Goal: Transaction & Acquisition: Purchase product/service

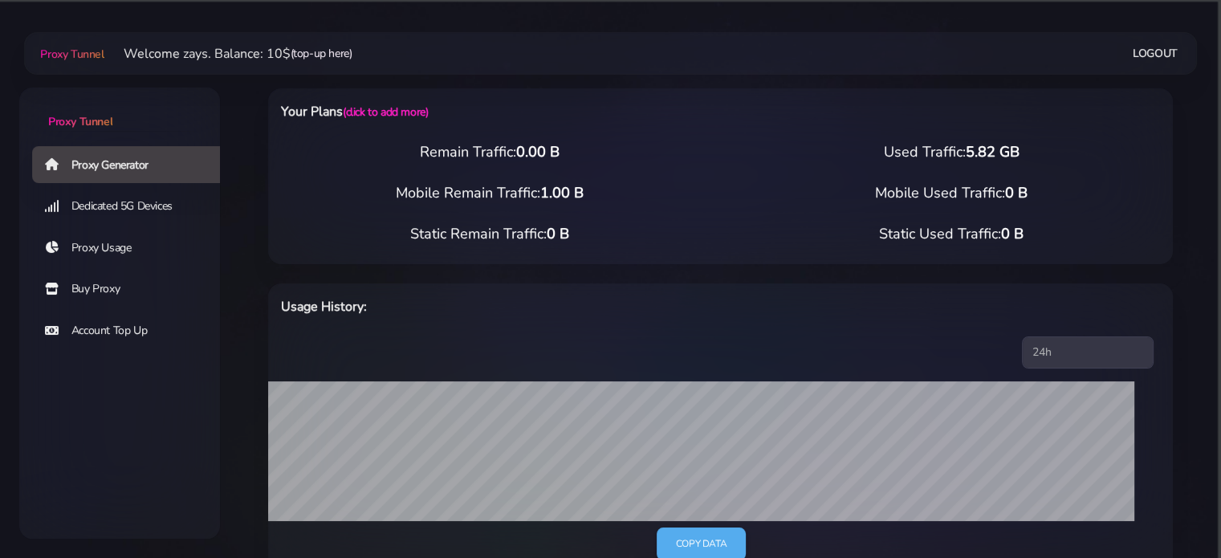
click at [328, 54] on link "(top-up here)" at bounding box center [322, 53] width 62 height 17
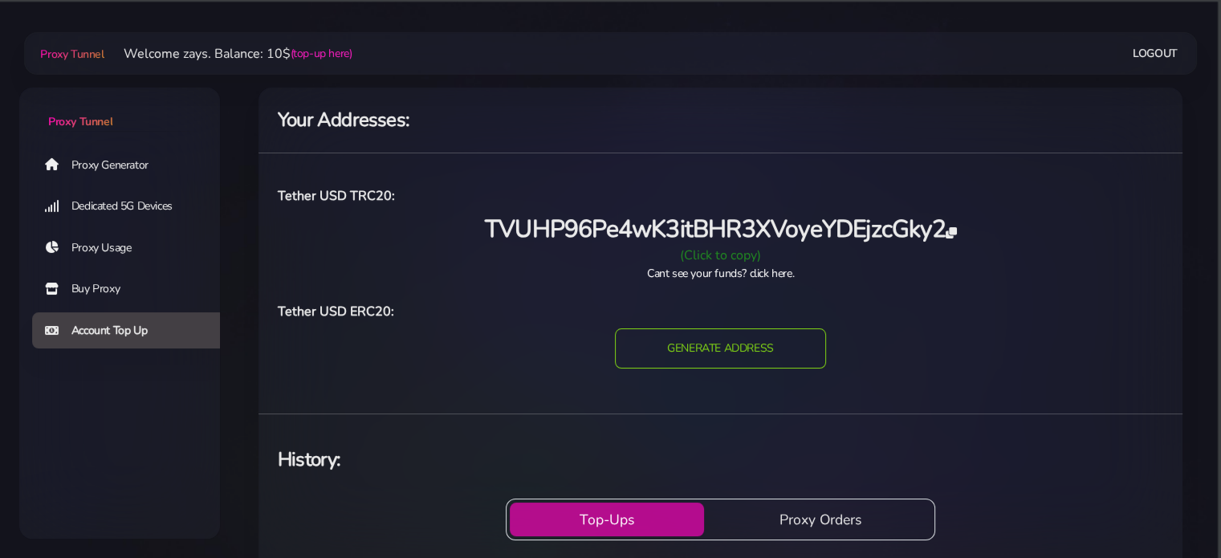
click at [721, 259] on div "(Click to copy)" at bounding box center [720, 255] width 905 height 19
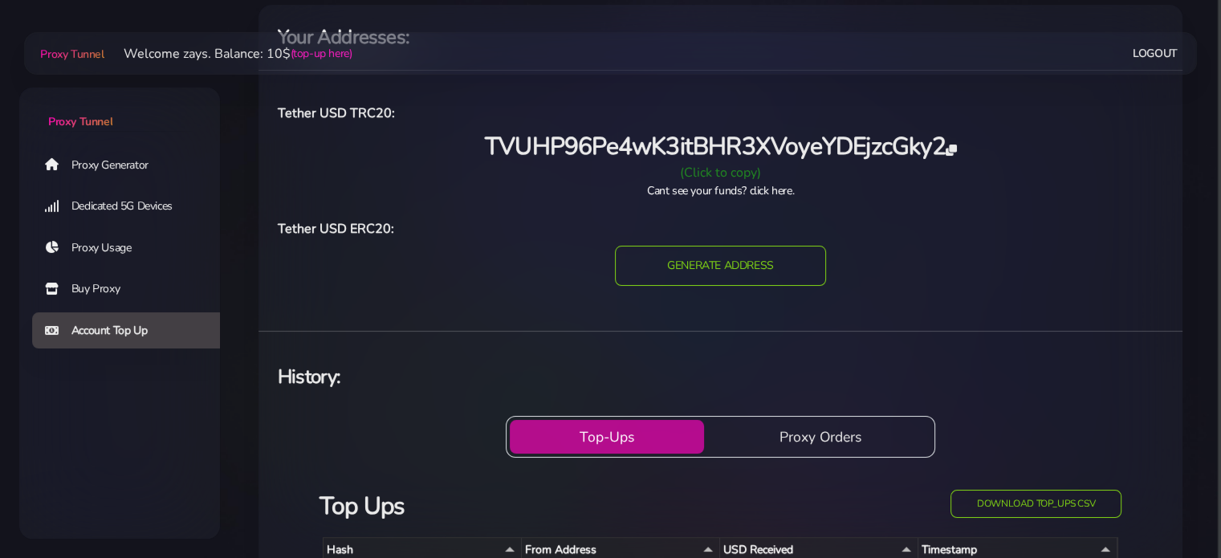
scroll to position [77, 0]
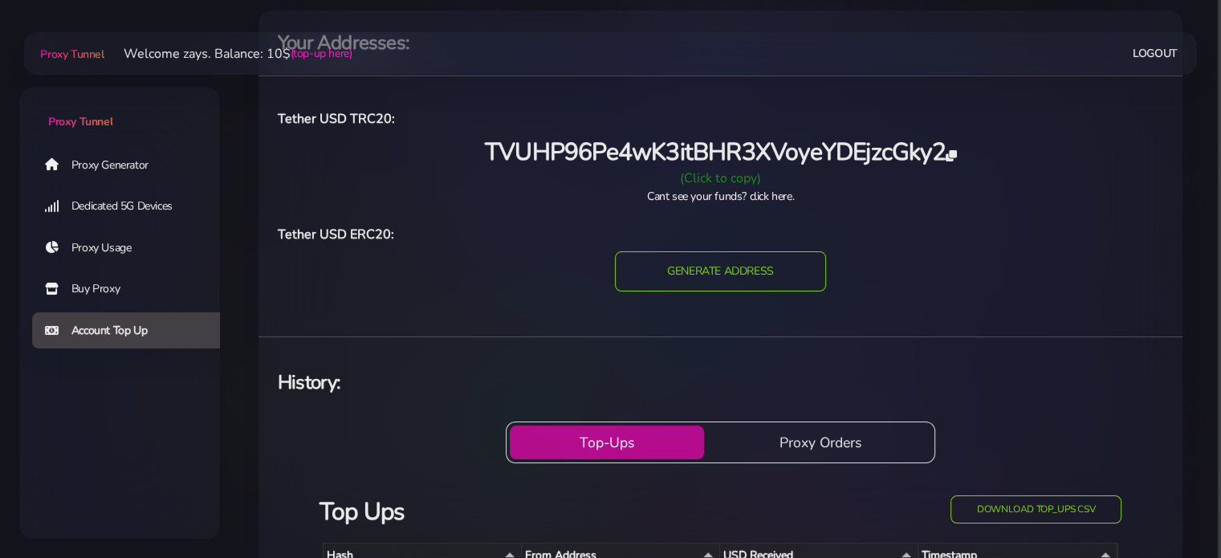
click at [745, 196] on link "Cant see your funds? click here." at bounding box center [720, 196] width 147 height 15
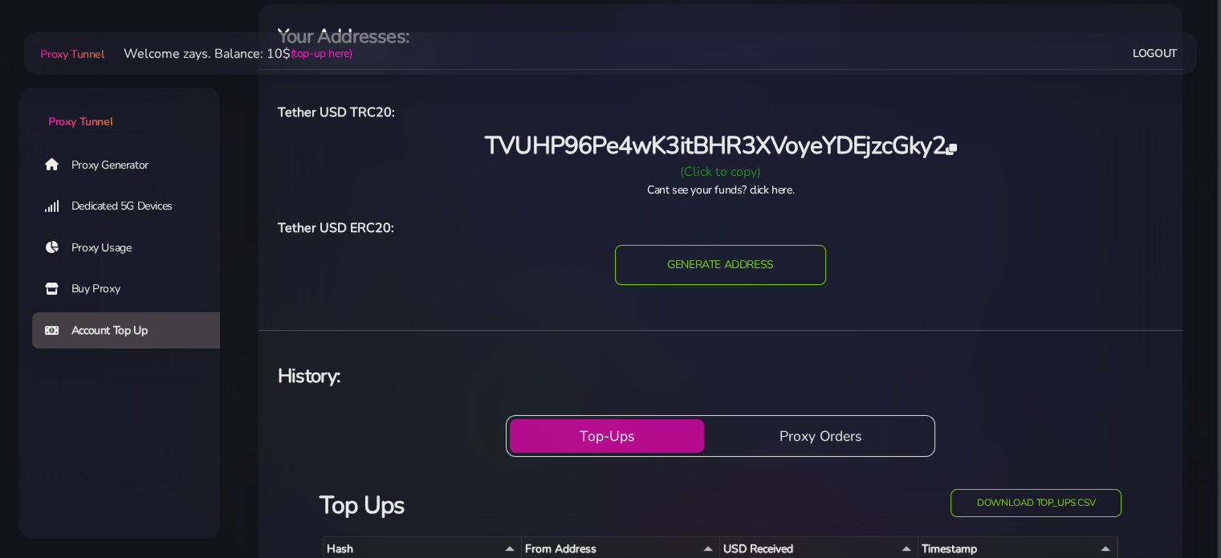
scroll to position [82, 0]
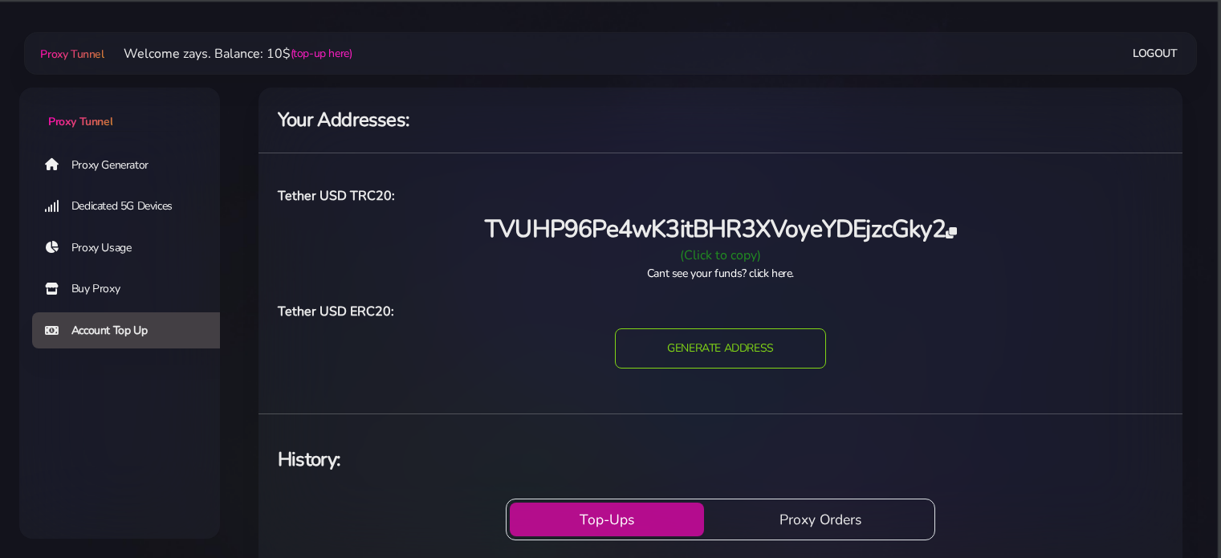
scroll to position [82, 0]
click at [122, 164] on link "Proxy Generator" at bounding box center [132, 164] width 201 height 37
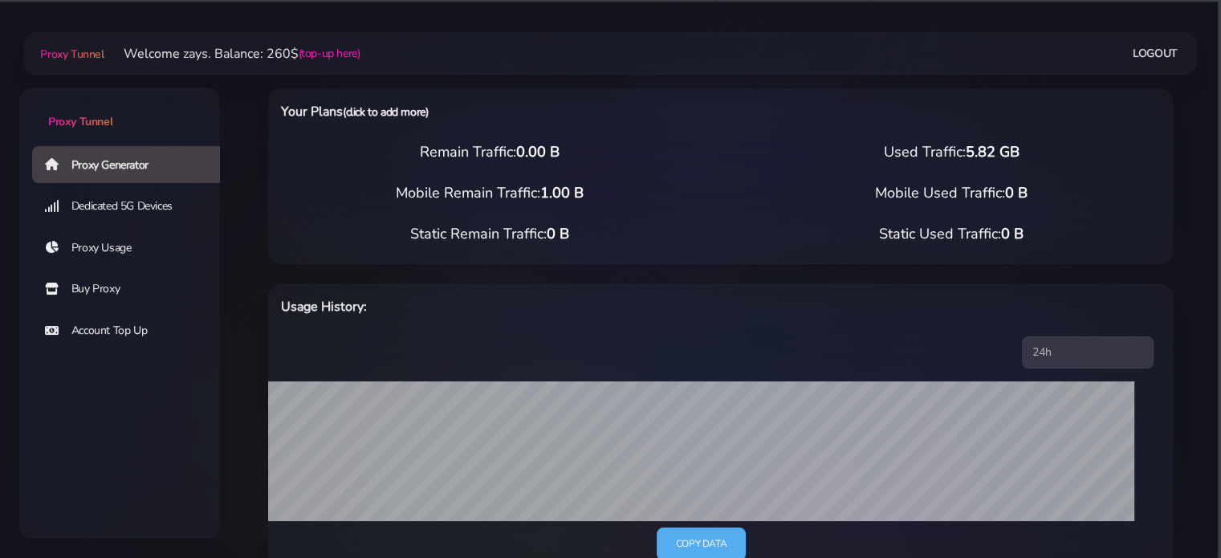
click at [393, 108] on link "(click to add more)" at bounding box center [385, 111] width 85 height 15
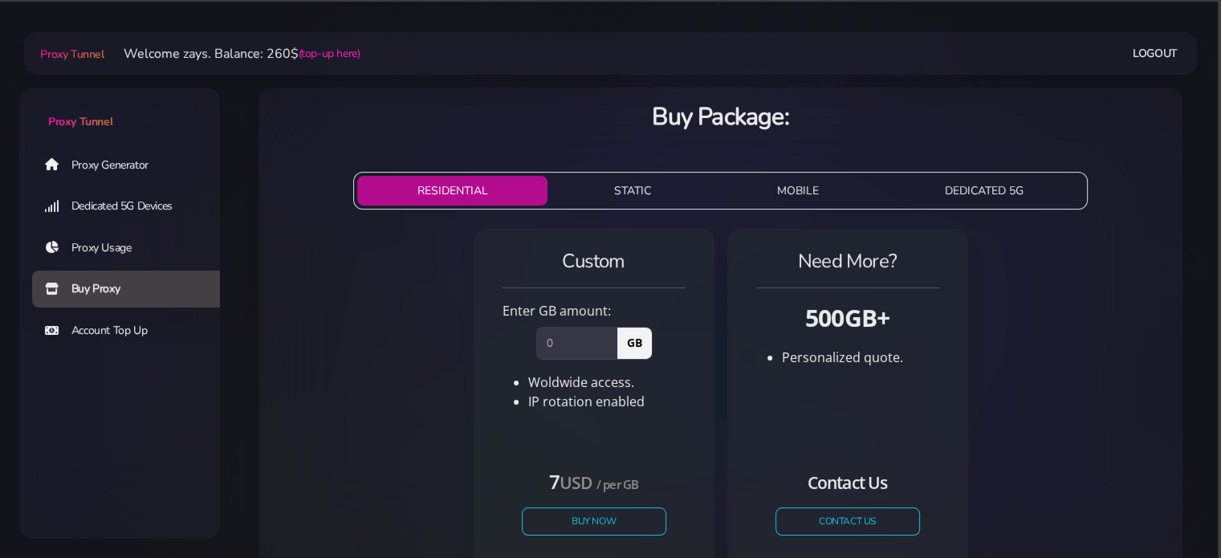
scroll to position [126, 0]
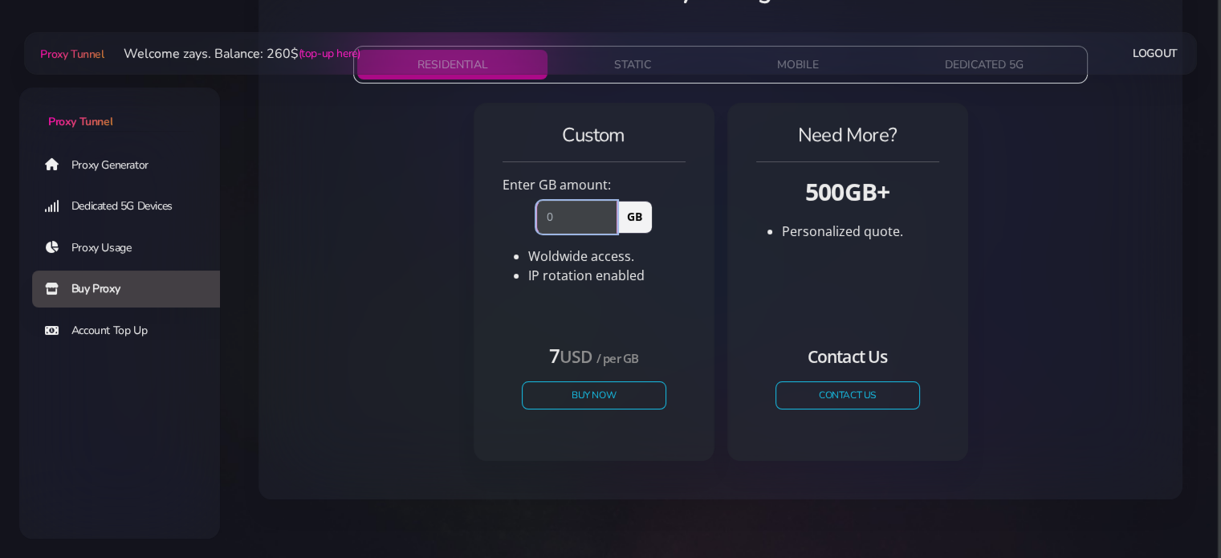
click at [562, 218] on input "number" at bounding box center [576, 217] width 81 height 32
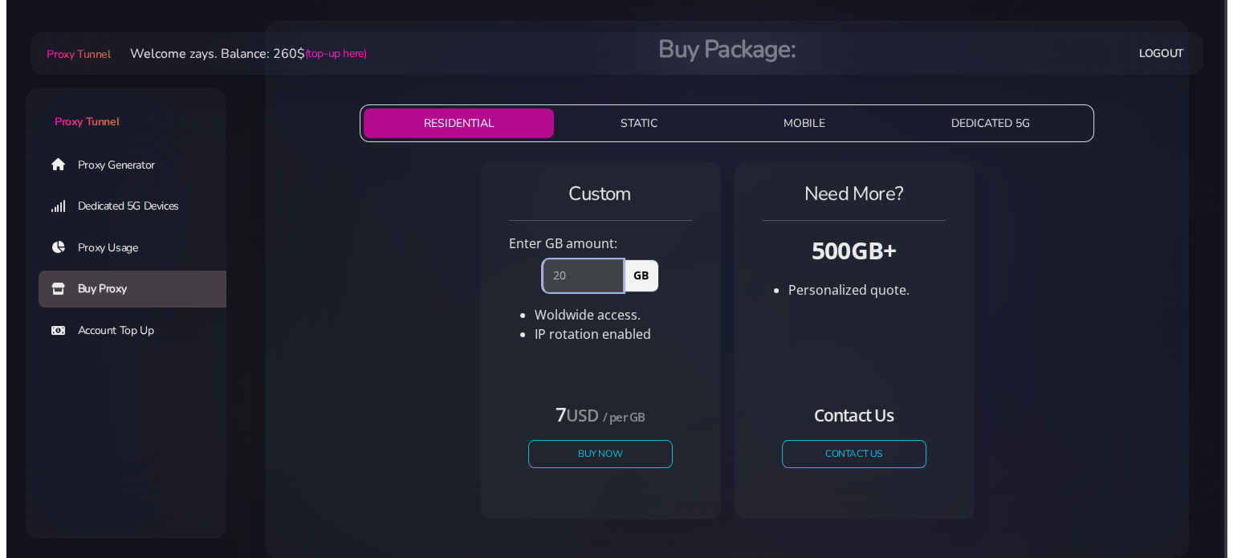
scroll to position [72, 0]
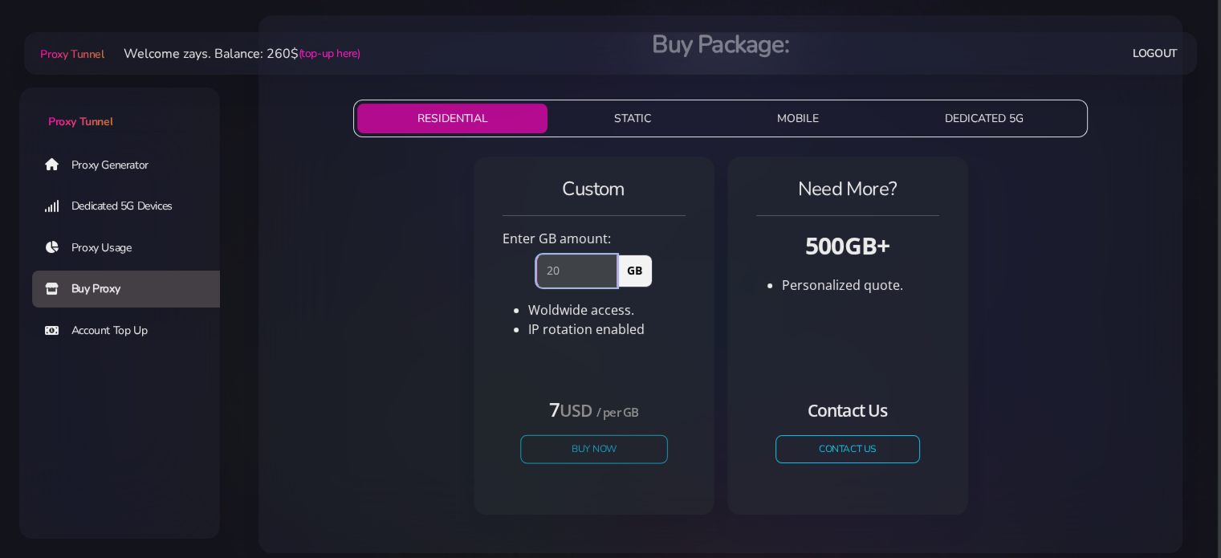
type input "20"
click at [604, 449] on button "Buy Now" at bounding box center [594, 449] width 148 height 28
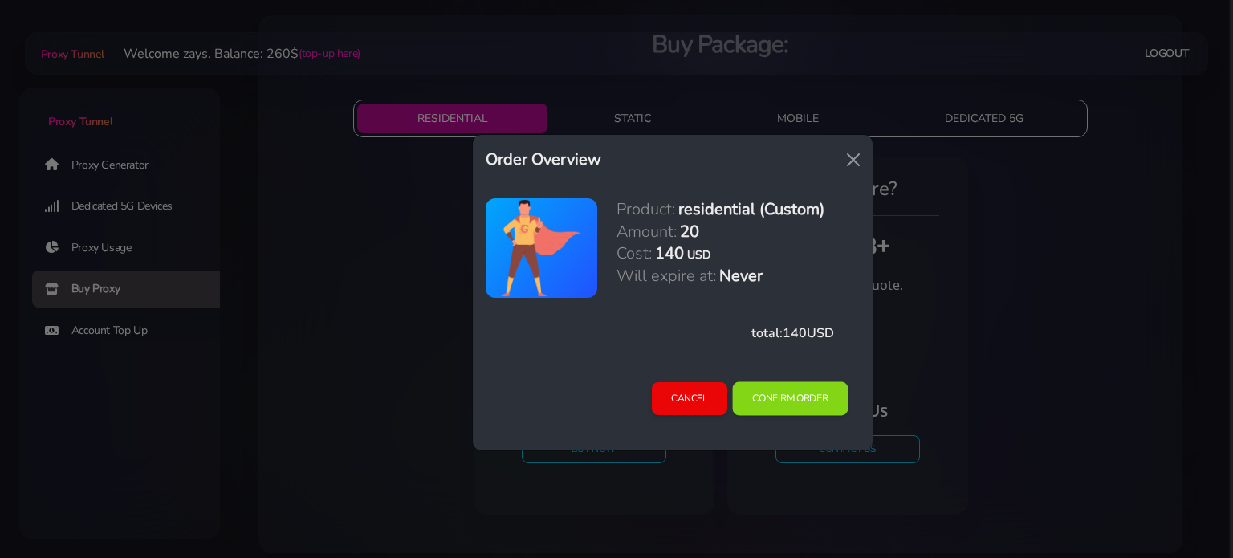
click at [809, 397] on button "Confirm Order" at bounding box center [790, 399] width 116 height 34
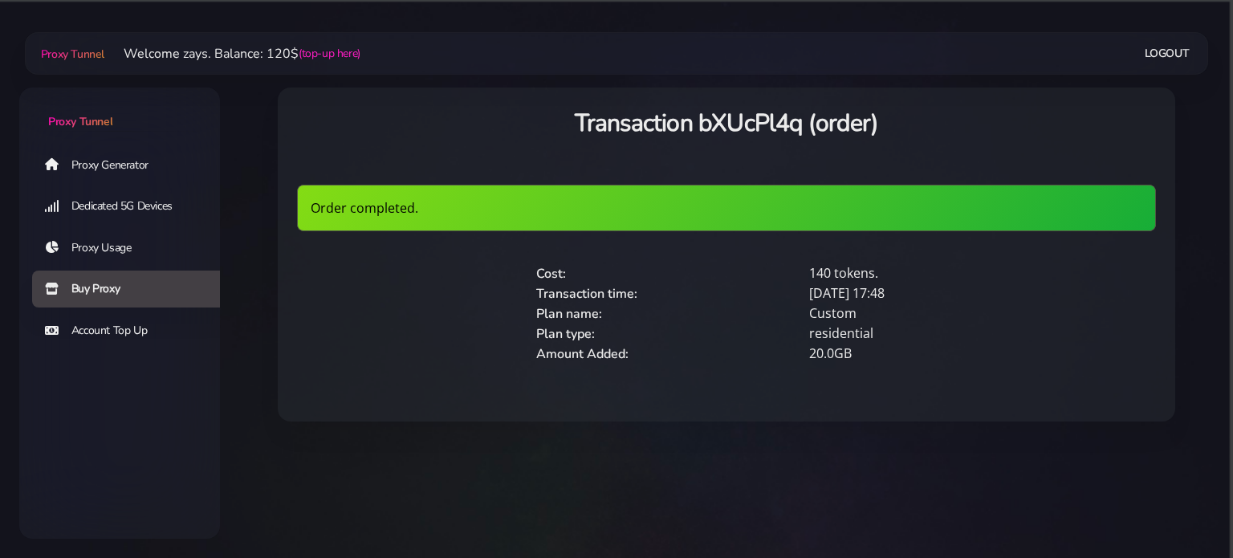
click at [90, 157] on link "Proxy Generator" at bounding box center [132, 164] width 201 height 37
